Goal: Register for event/course: Sign up to attend an event or enroll in a course

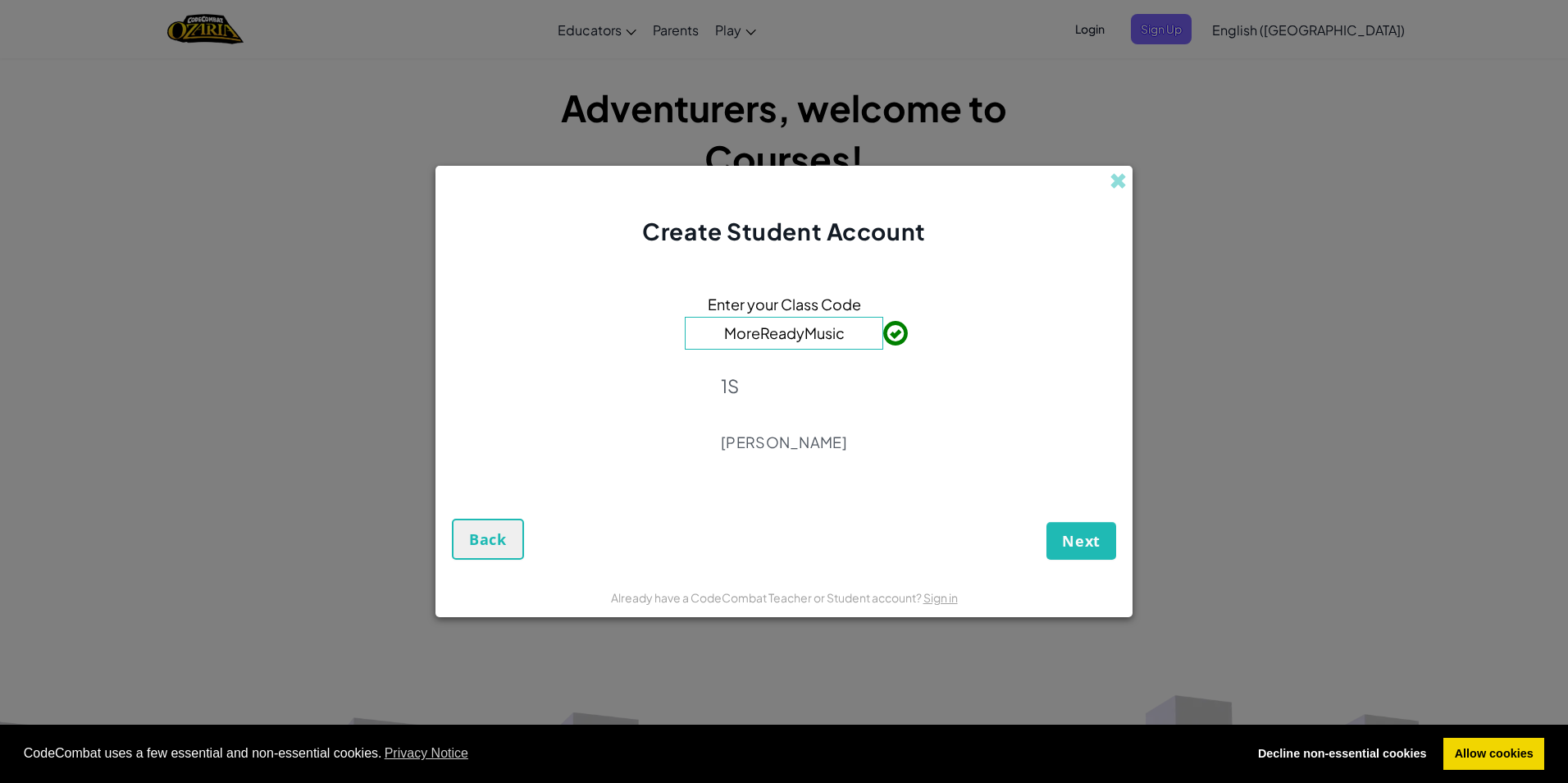
click at [1071, 535] on span "Next" at bounding box center [1082, 540] width 38 height 20
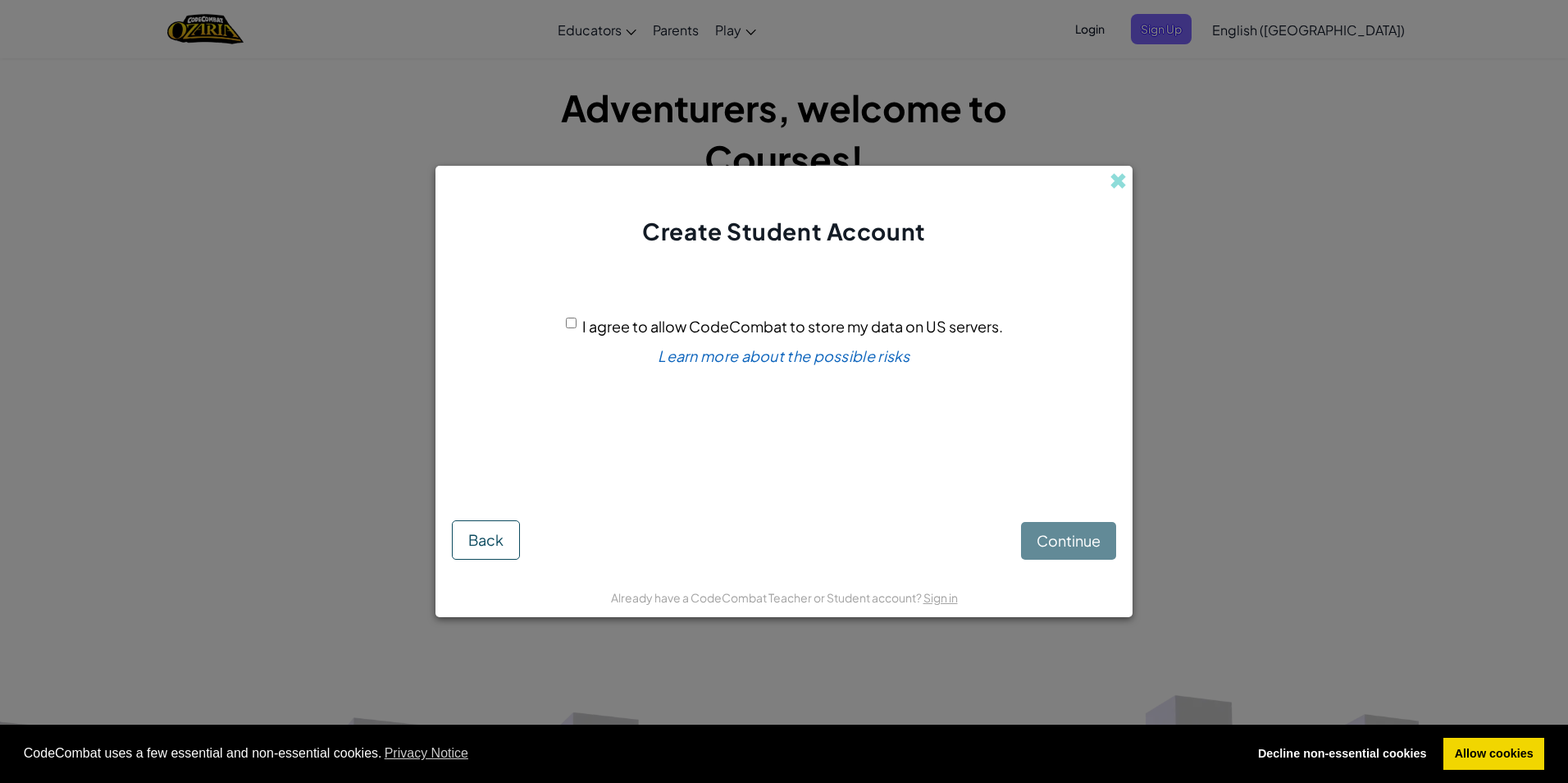
click at [569, 317] on div "I agree to allow CodeCombat to store my data on US servers." at bounding box center [784, 326] width 437 height 24
click at [573, 325] on input "I agree to allow CodeCombat to store my data on US servers." at bounding box center [571, 322] width 11 height 11
checkbox input "true"
click at [1058, 536] on span "Continue" at bounding box center [1068, 540] width 64 height 19
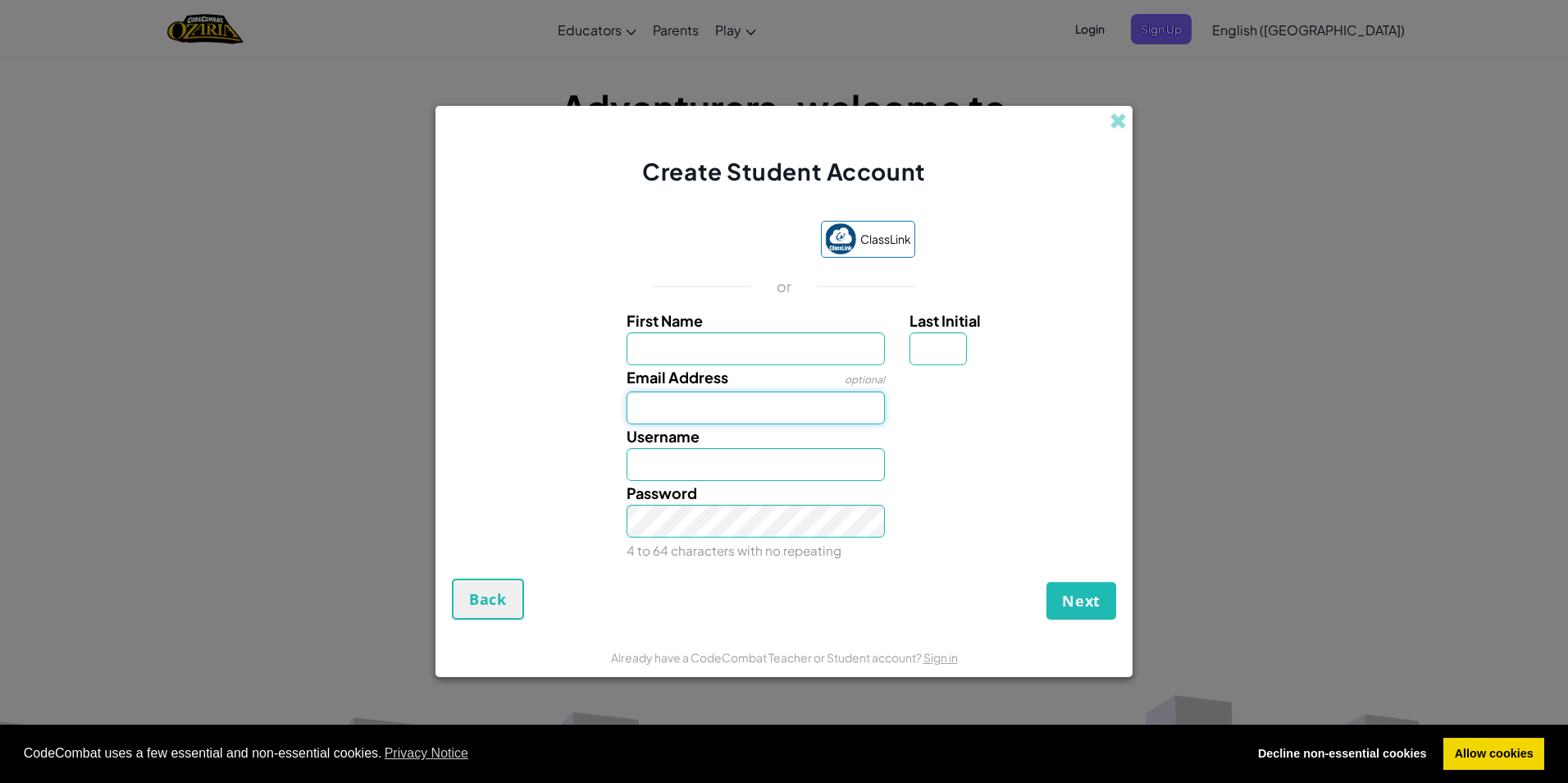
click at [775, 406] on input "Email Address" at bounding box center [756, 408] width 259 height 33
click at [732, 344] on input "First Name" at bounding box center [756, 348] width 259 height 33
type input "Oscar"
click at [962, 343] on input "Last Initial" at bounding box center [939, 348] width 58 height 33
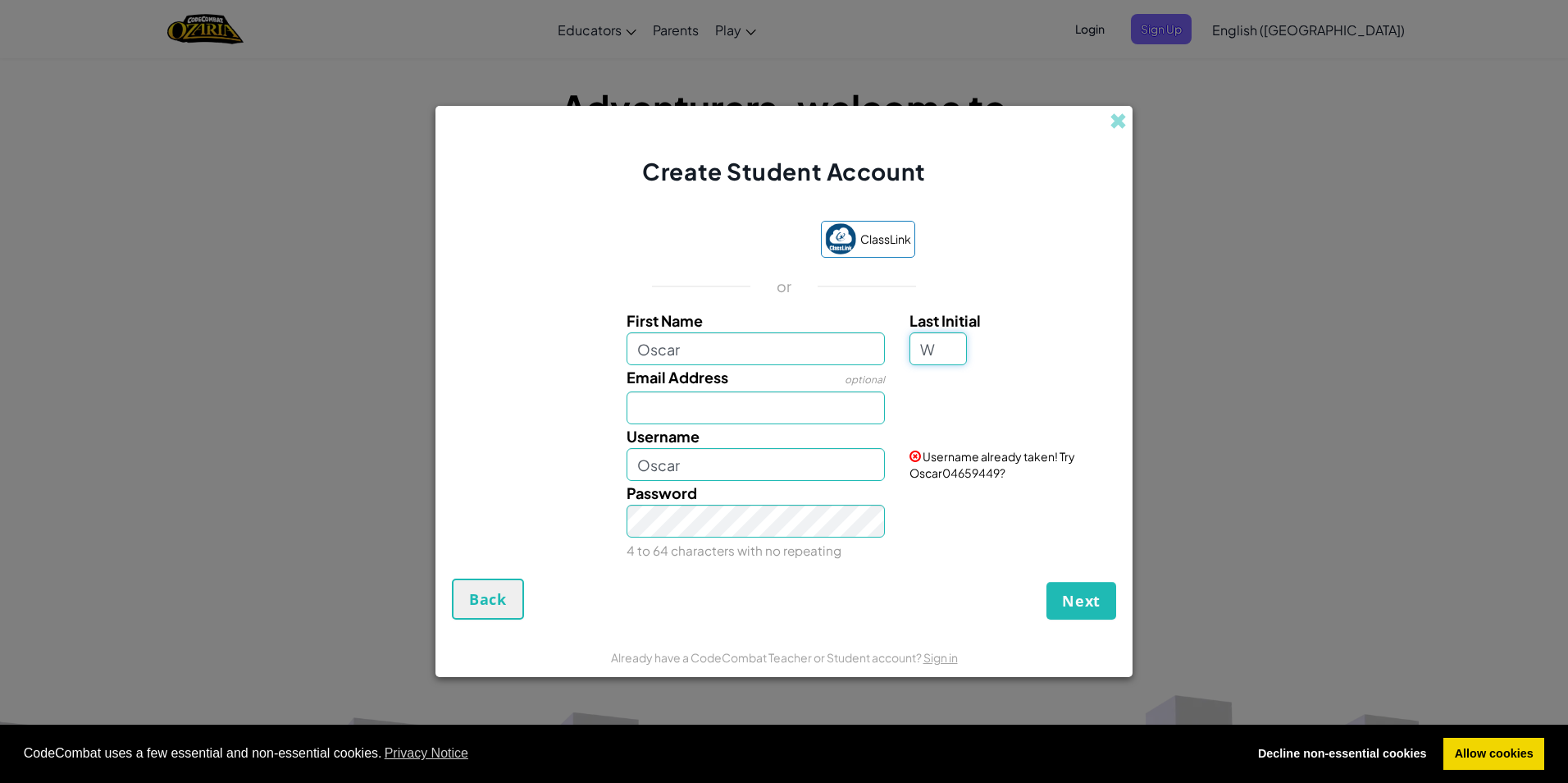
type input "W"
type input "OscarW"
click at [774, 468] on input "OscarW" at bounding box center [756, 464] width 259 height 33
click at [948, 351] on input "W" at bounding box center [939, 348] width 58 height 33
click at [739, 467] on input "OscarW" at bounding box center [756, 464] width 259 height 33
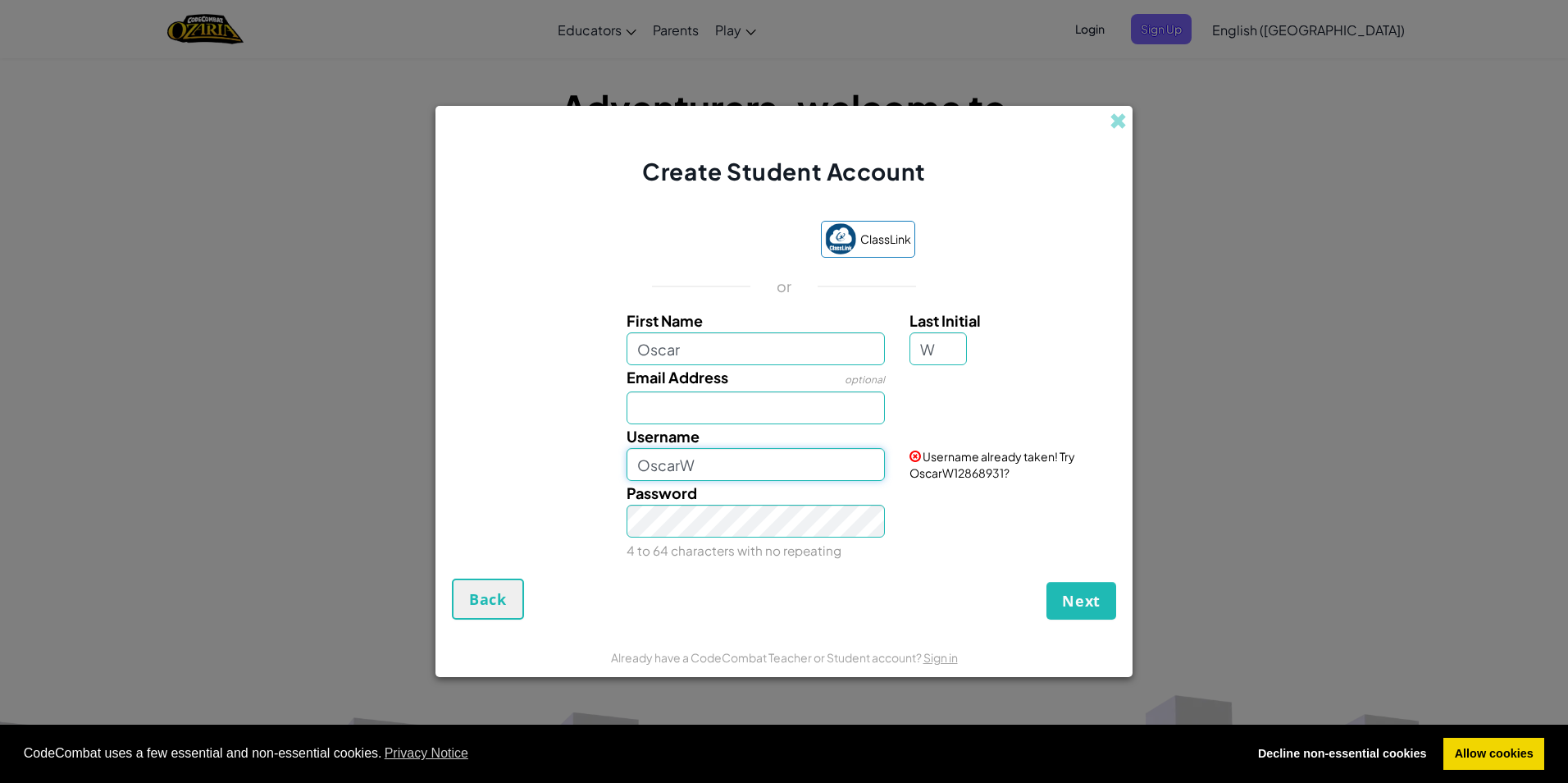
drag, startPoint x: 741, startPoint y: 466, endPoint x: 621, endPoint y: 466, distance: 120.0
click at [621, 466] on div "Username OscarW" at bounding box center [757, 452] width 284 height 57
type input "destroyer"
drag, startPoint x: 737, startPoint y: 466, endPoint x: 577, endPoint y: 439, distance: 162.3
click at [577, 439] on div "Username destroyer Username already taken! Try destroyer00890304?" at bounding box center [784, 452] width 681 height 57
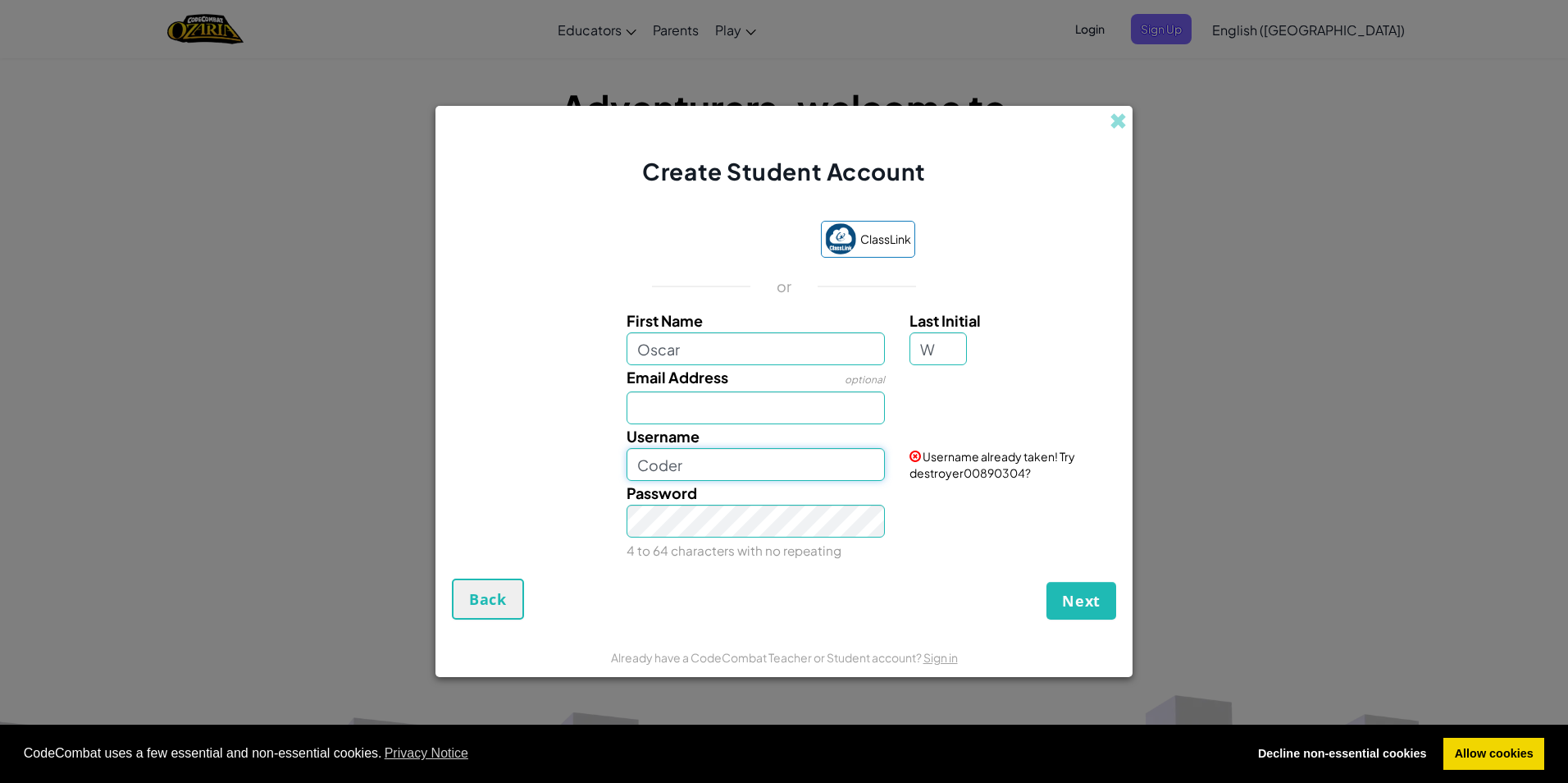
type input "Coder"
drag, startPoint x: 704, startPoint y: 473, endPoint x: 609, endPoint y: 485, distance: 95.8
click at [609, 485] on div "First Name [PERSON_NAME] Last Initial W Email Address optional Username Coder U…" at bounding box center [784, 436] width 656 height 253
type input "Spirit"
click at [722, 540] on div "Password 4 to 64 characters with no repeating" at bounding box center [757, 521] width 284 height 82
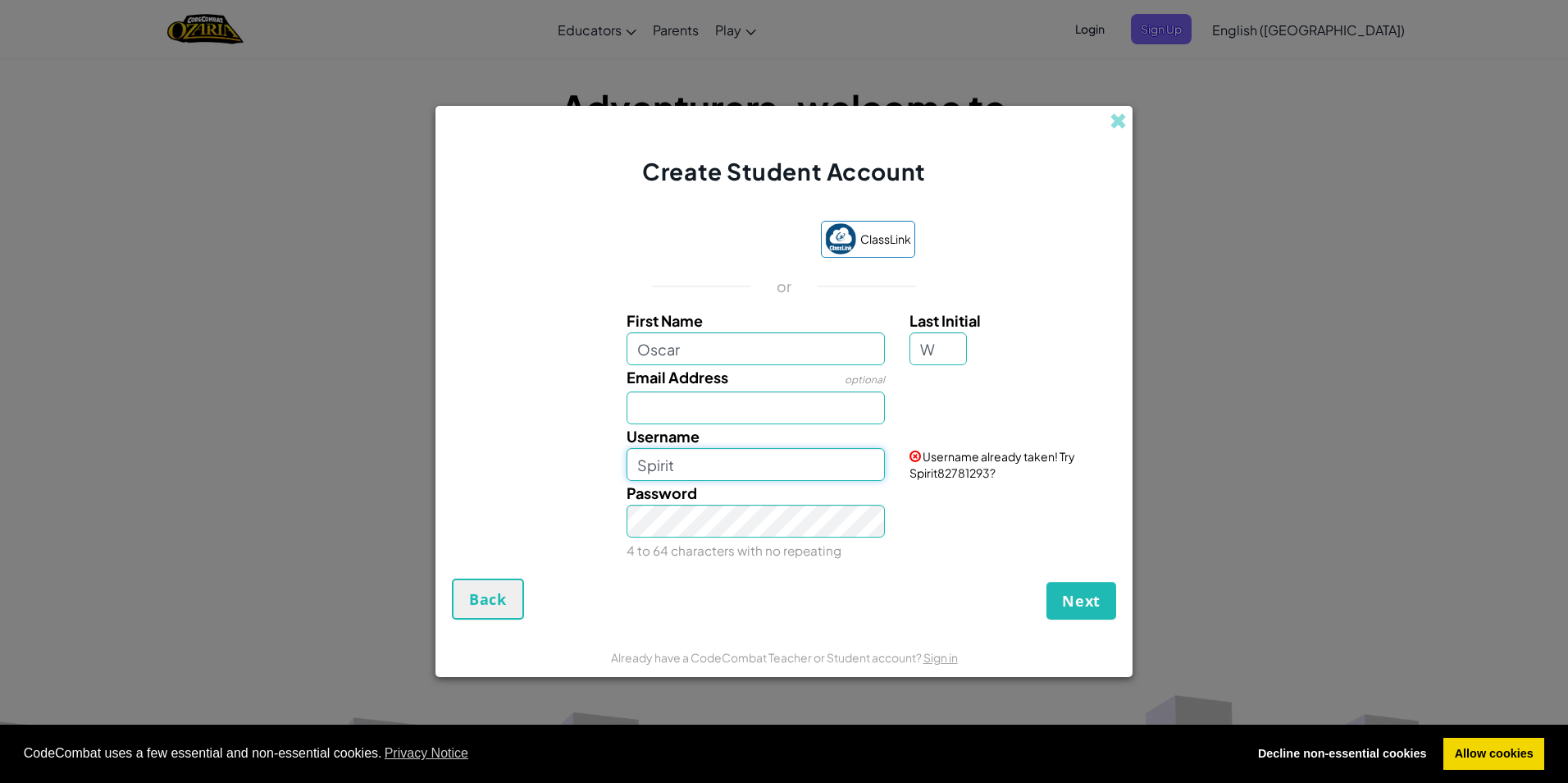
drag, startPoint x: 709, startPoint y: 454, endPoint x: 584, endPoint y: 485, distance: 128.8
click at [584, 485] on div "First Name [PERSON_NAME] Last Initial W Email Address optional Username Spirit …" at bounding box center [784, 436] width 656 height 253
click at [660, 458] on input "Username" at bounding box center [756, 464] width 259 height 33
click at [682, 469] on input "Annhialation" at bounding box center [756, 464] width 259 height 33
type input "Annhilation"
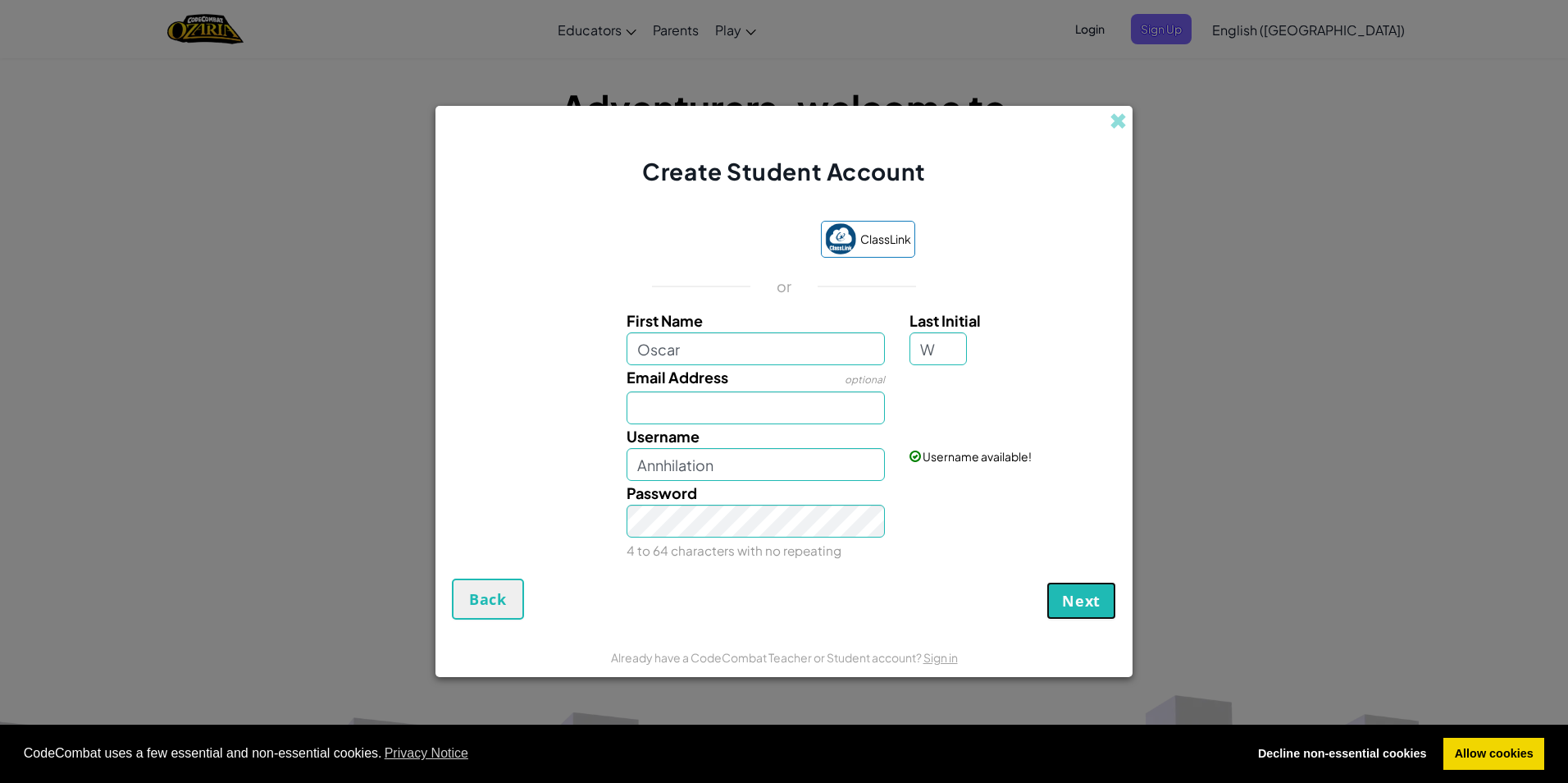
click at [1098, 596] on span "Next" at bounding box center [1082, 601] width 38 height 20
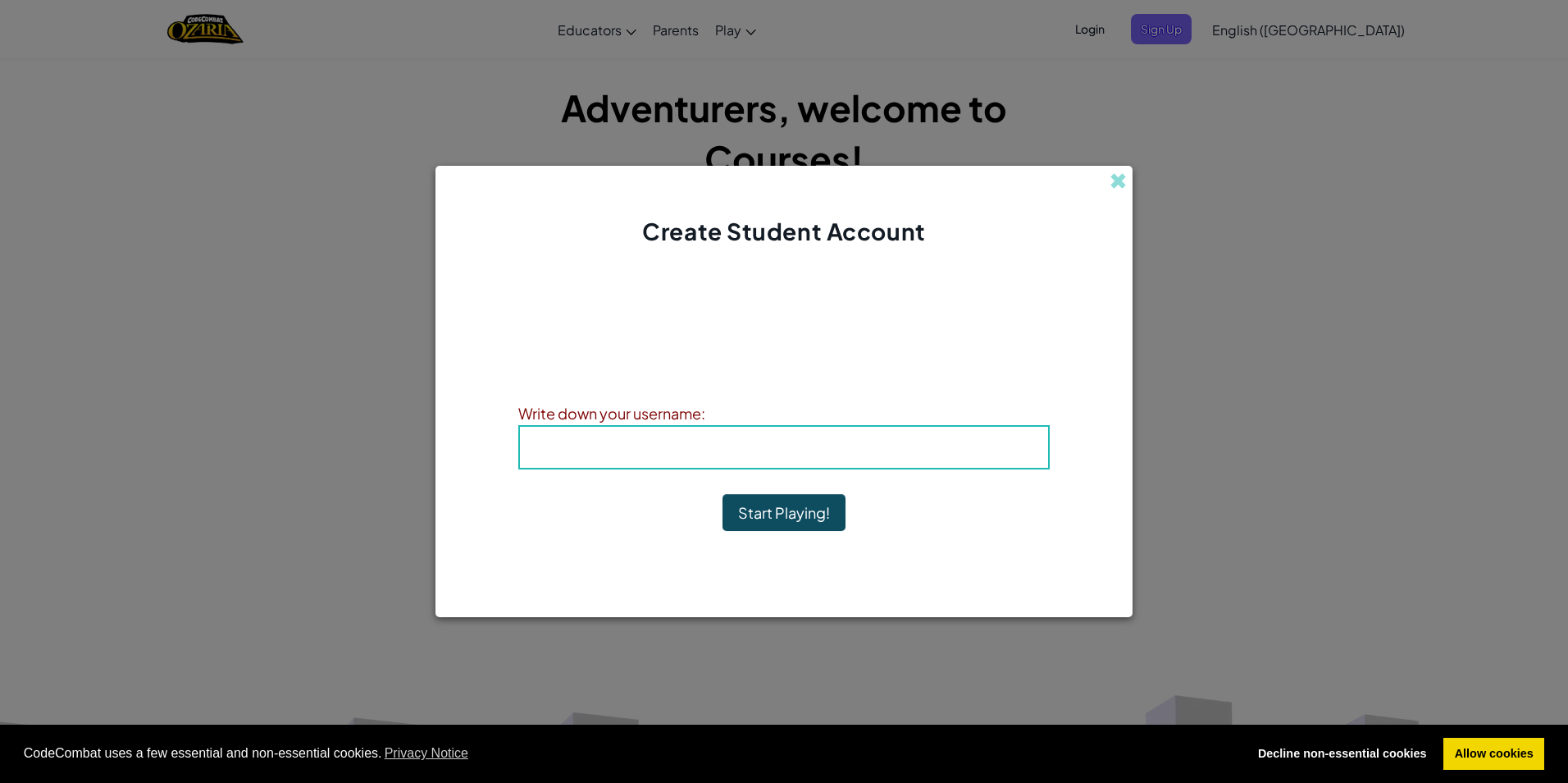
click at [696, 436] on h4 "Username : Annhilation" at bounding box center [784, 447] width 496 height 25
click at [686, 449] on span "Username" at bounding box center [727, 447] width 85 height 19
click at [750, 444] on span "Username" at bounding box center [727, 447] width 85 height 19
drag, startPoint x: 542, startPoint y: 445, endPoint x: 1049, endPoint y: 363, distance: 513.6
click at [1049, 363] on div "Account Created! Write down your information so that you don't forget it. Your …" at bounding box center [784, 412] width 531 height 296
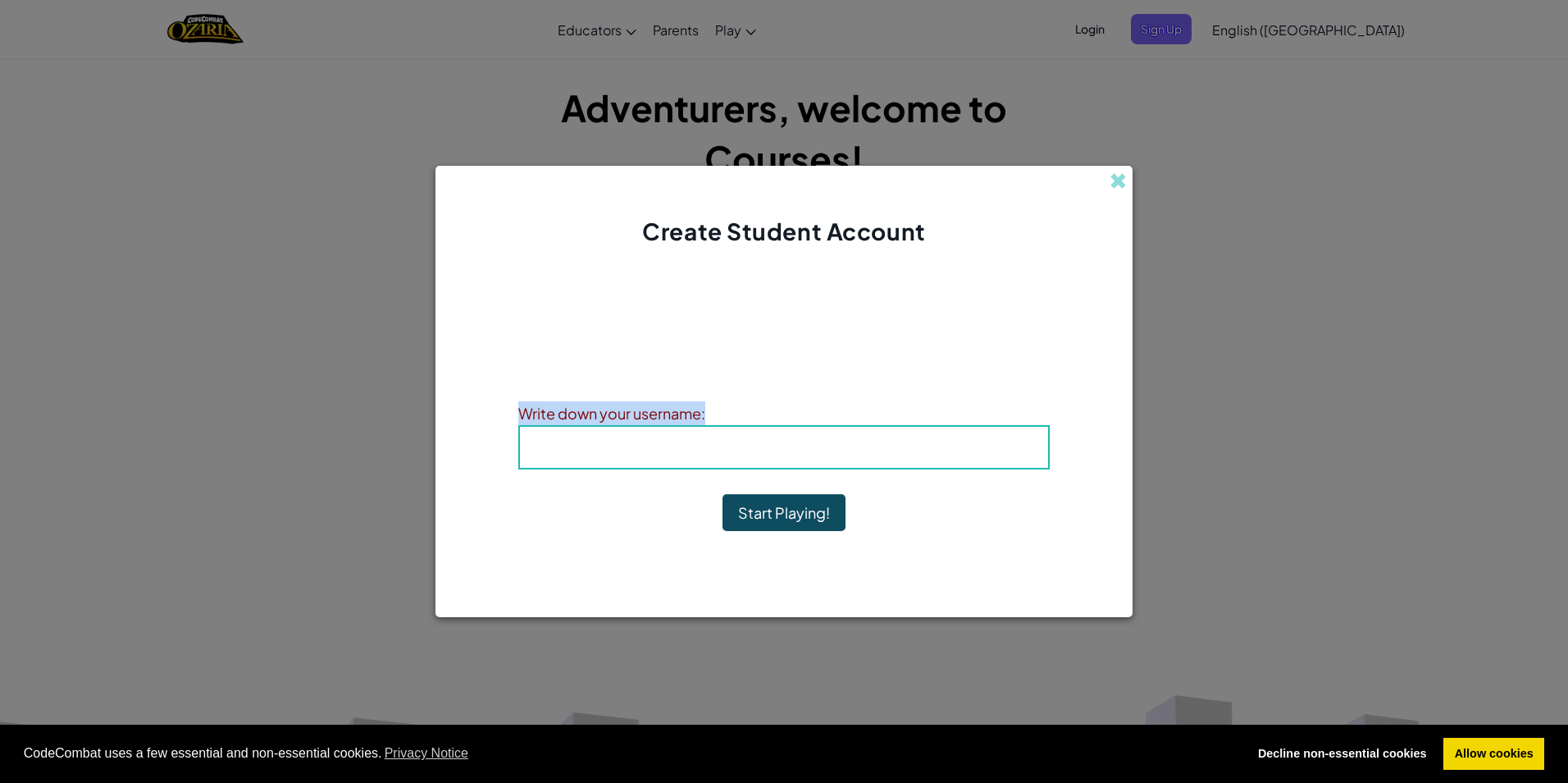
click at [610, 499] on div "Account Created! Write down your information so that you don't forget it. Your …" at bounding box center [784, 412] width 531 height 296
click at [791, 509] on button "Start Playing!" at bounding box center [784, 512] width 123 height 37
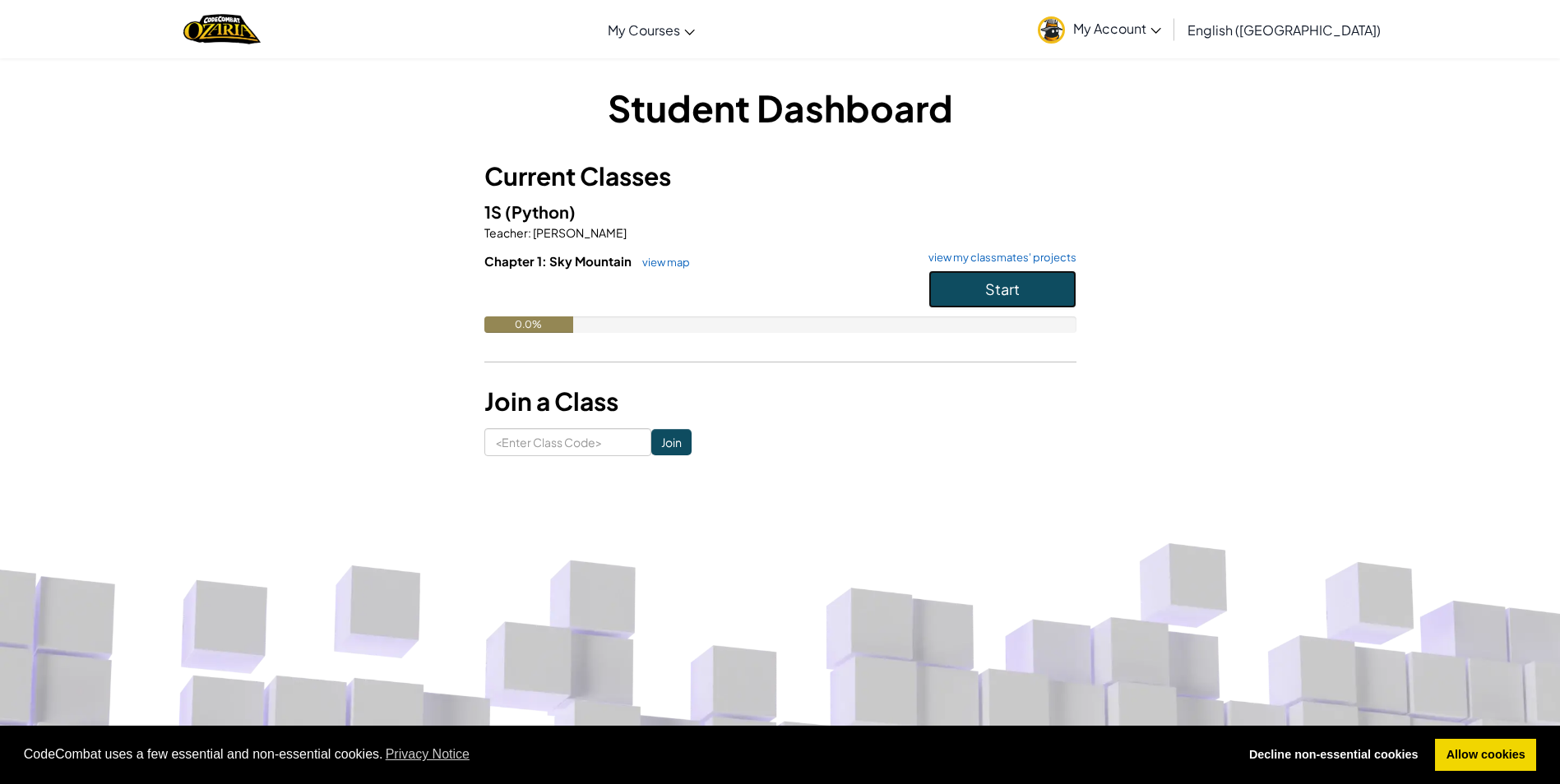
click at [1006, 276] on button "Start" at bounding box center [1003, 288] width 148 height 37
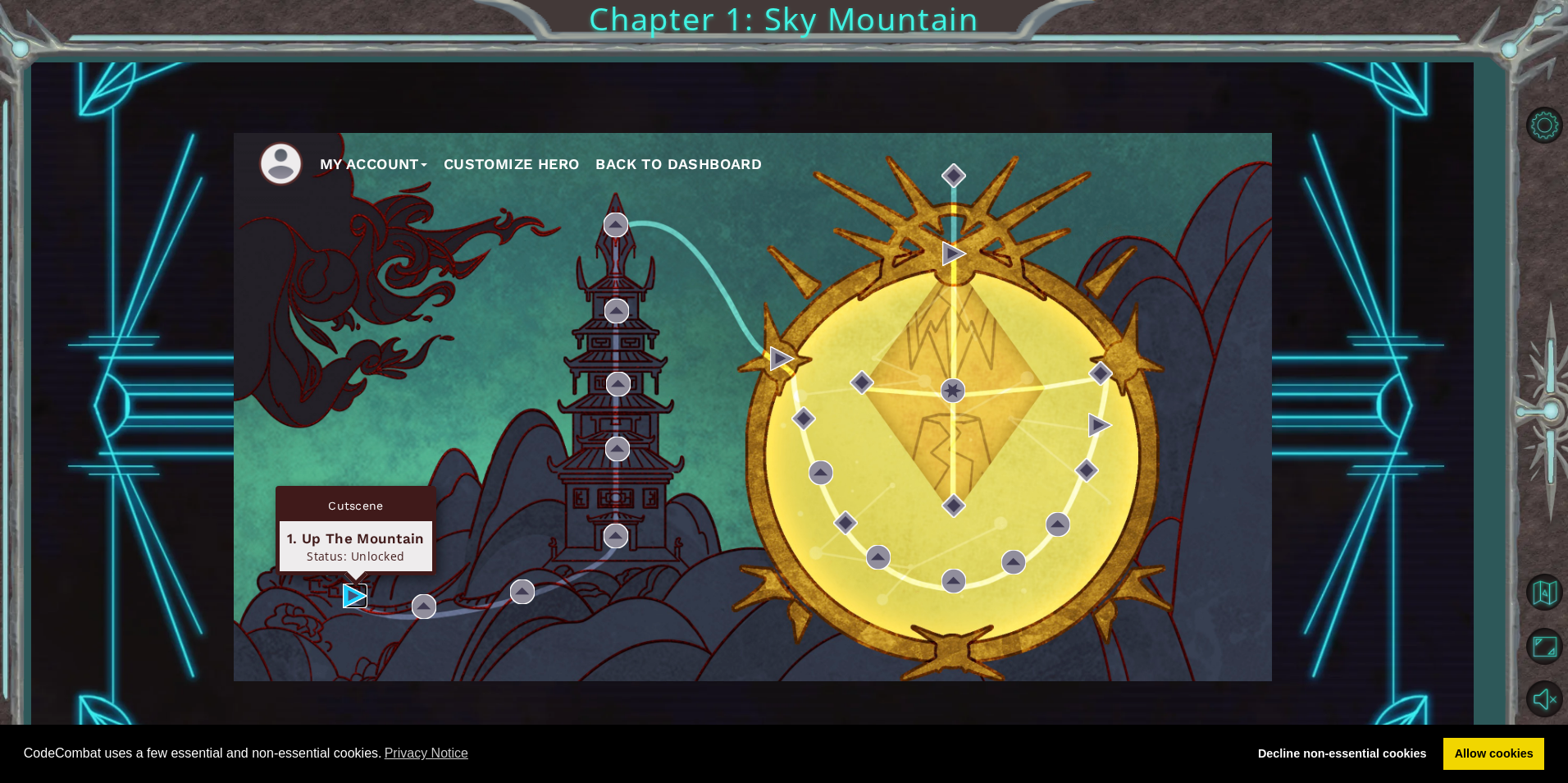
click at [362, 594] on img at bounding box center [356, 596] width 25 height 25
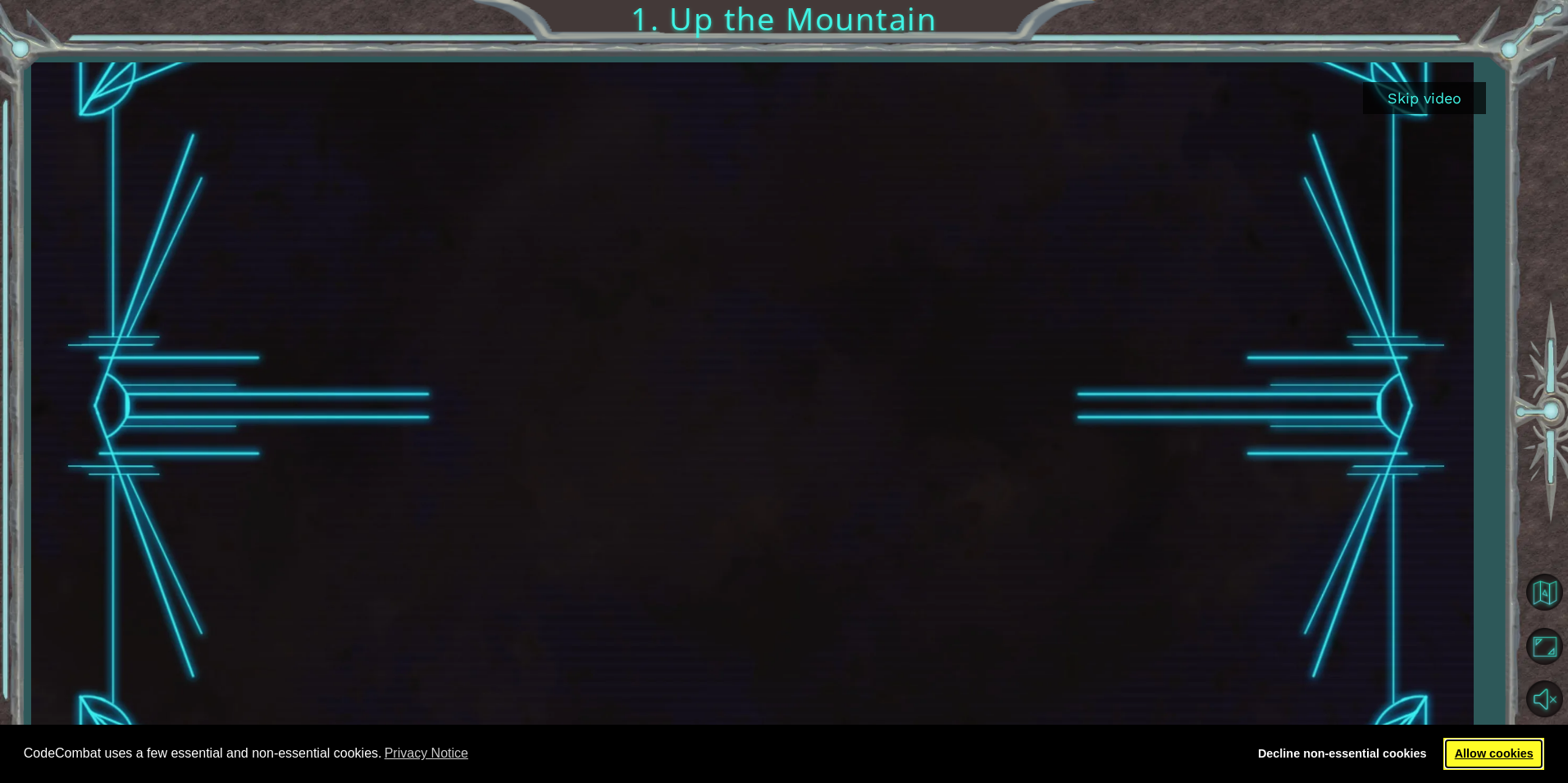
click at [1490, 746] on link "Allow cookies" at bounding box center [1493, 754] width 101 height 33
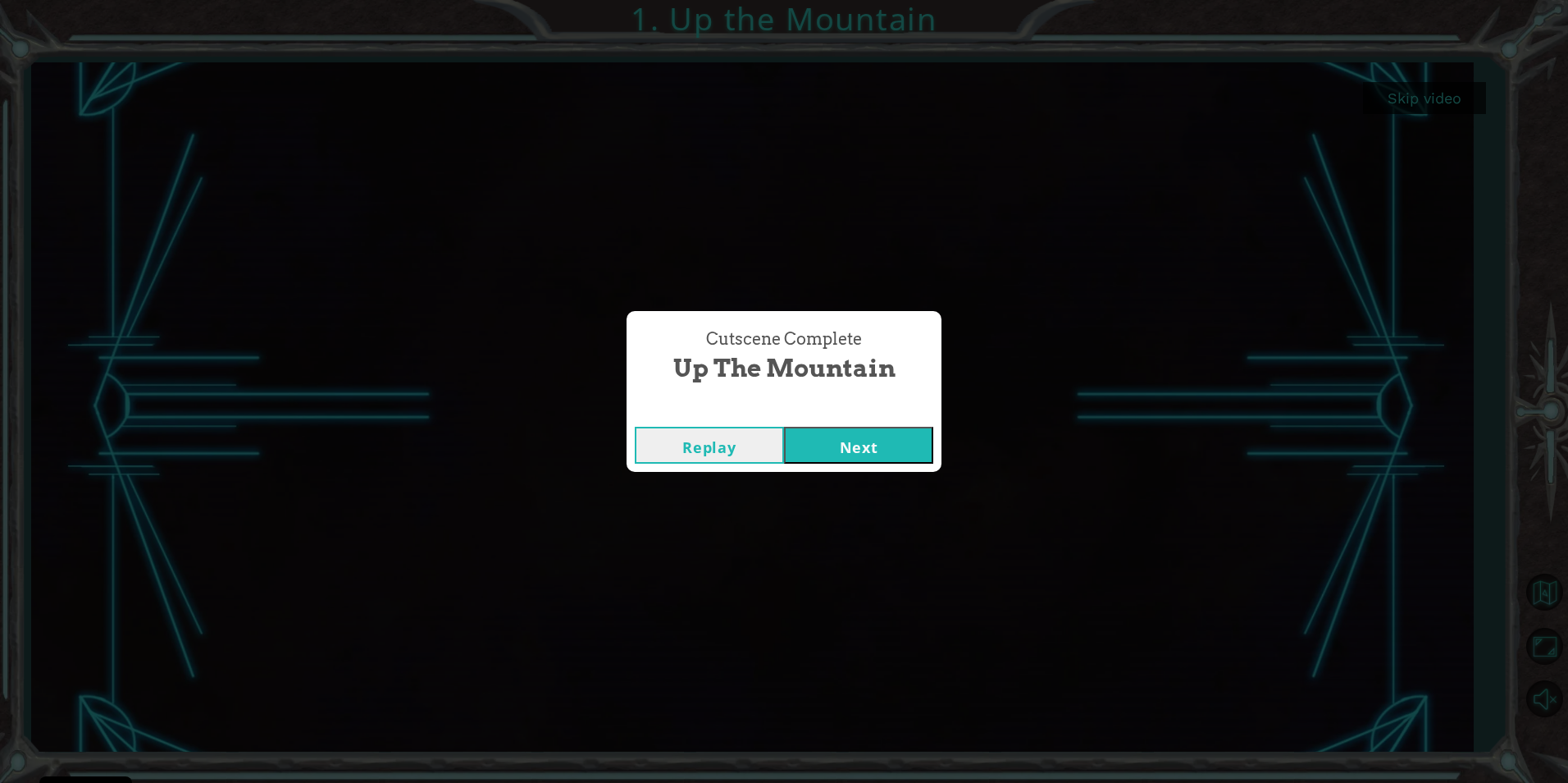
click at [893, 435] on button "Next" at bounding box center [859, 445] width 150 height 36
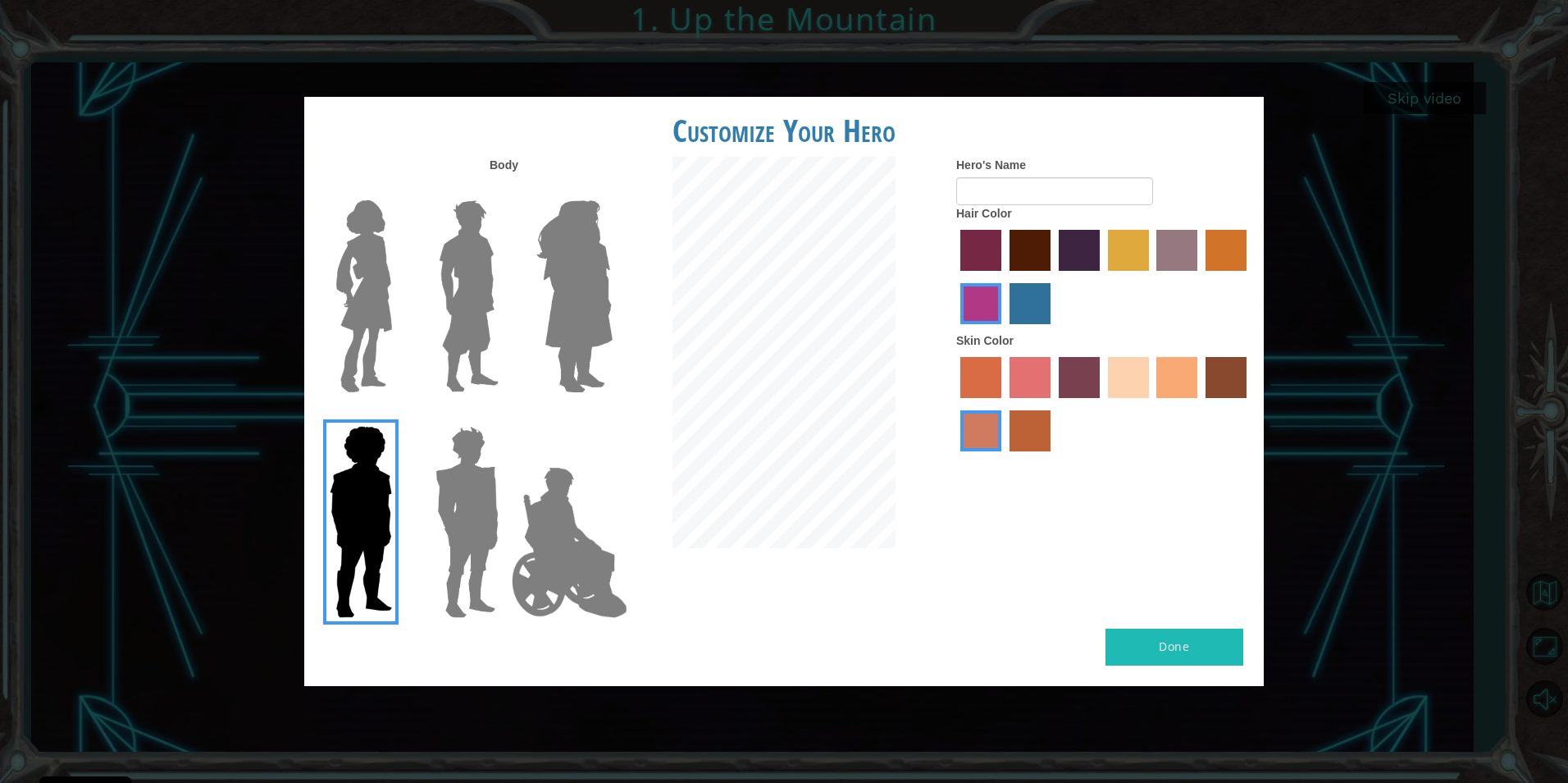
click at [480, 255] on img at bounding box center [469, 297] width 73 height 205
click at [505, 190] on input "Hero Lars" at bounding box center [505, 190] width 0 height 0
